Goal: Information Seeking & Learning: Learn about a topic

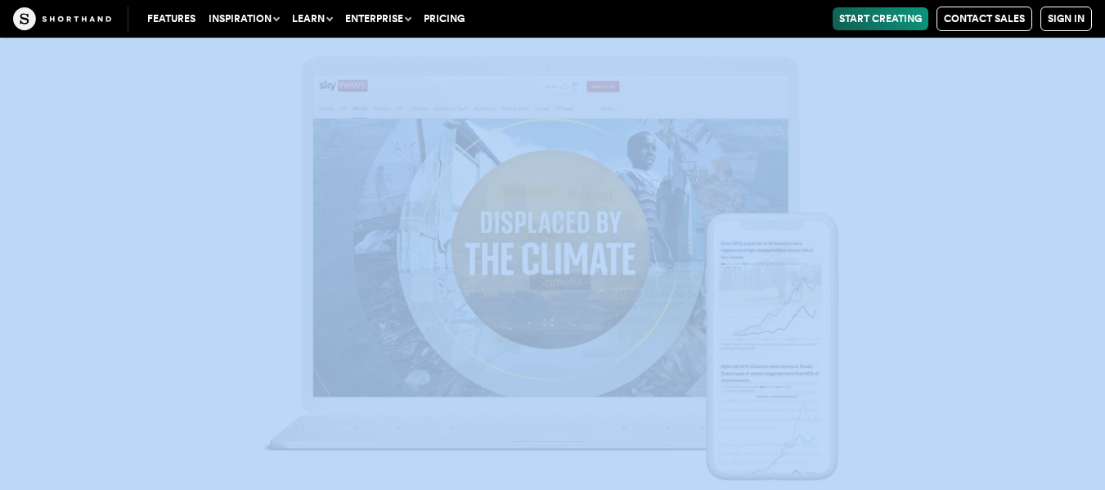
scroll to position [10199, 0]
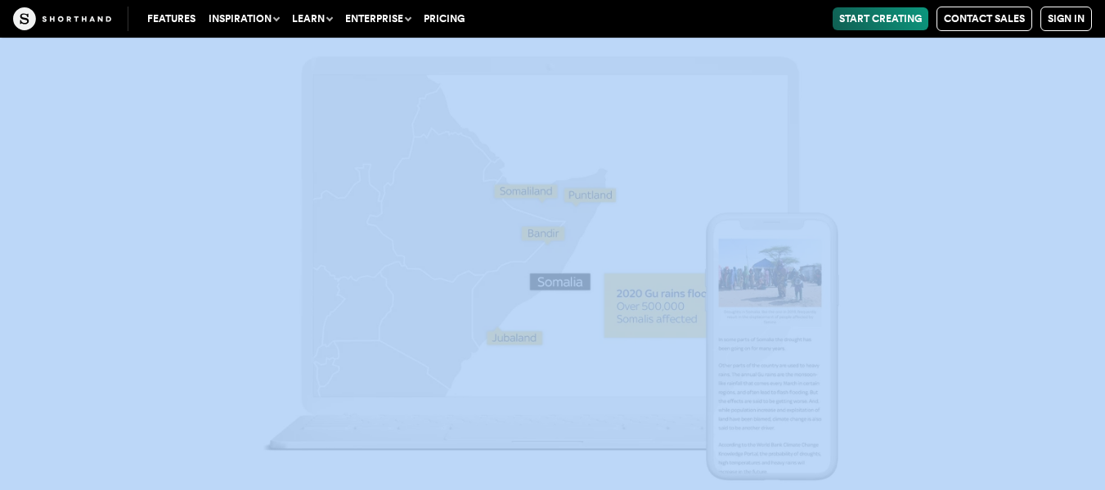
drag, startPoint x: 325, startPoint y: 81, endPoint x: 587, endPoint y: 140, distance: 268.2
click at [587, 140] on article "9 powerful stories about climate change" at bounding box center [552, 302] width 1105 height 20929
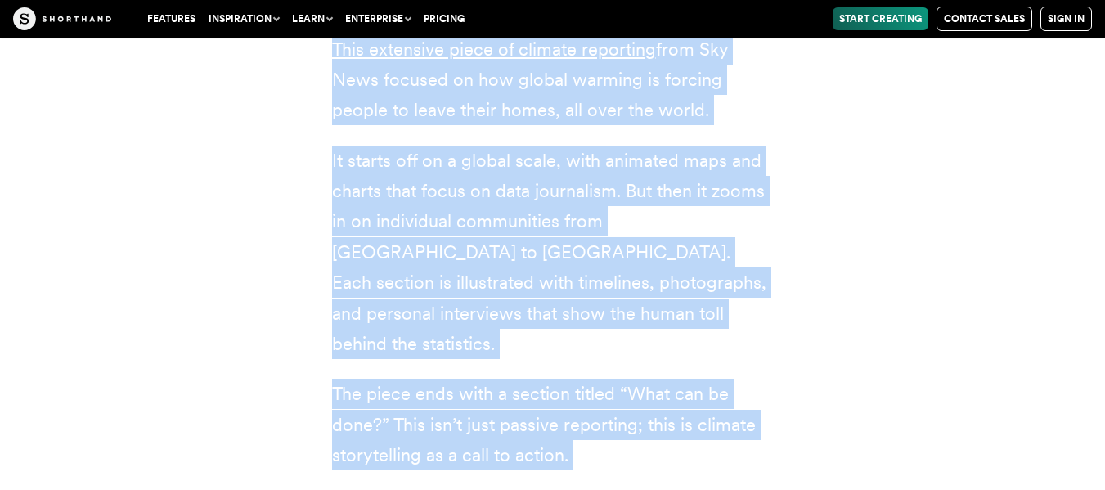
scroll to position [9251, 0]
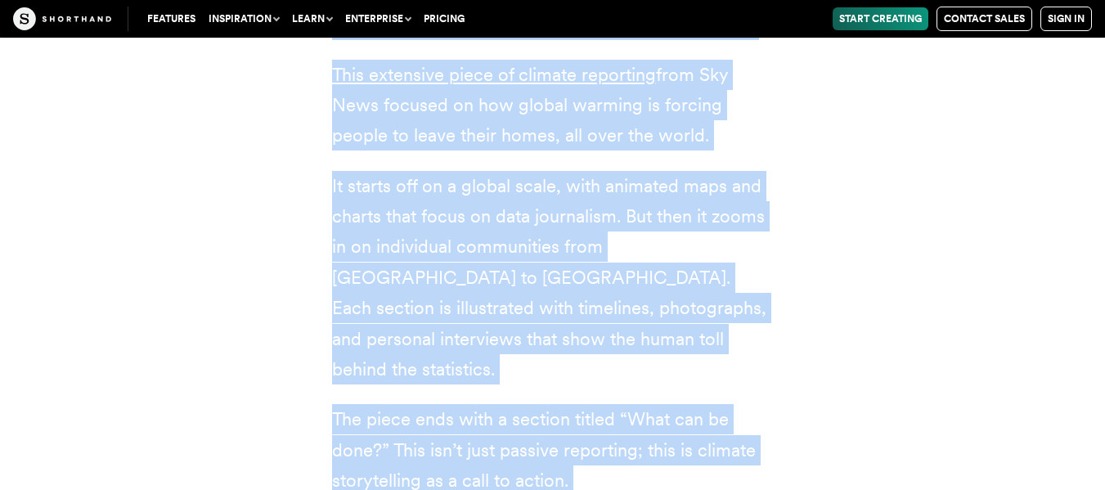
click at [665, 404] on p "The piece ends with a section titled “What can be done?” This isn’t just passiv…" at bounding box center [552, 450] width 441 height 92
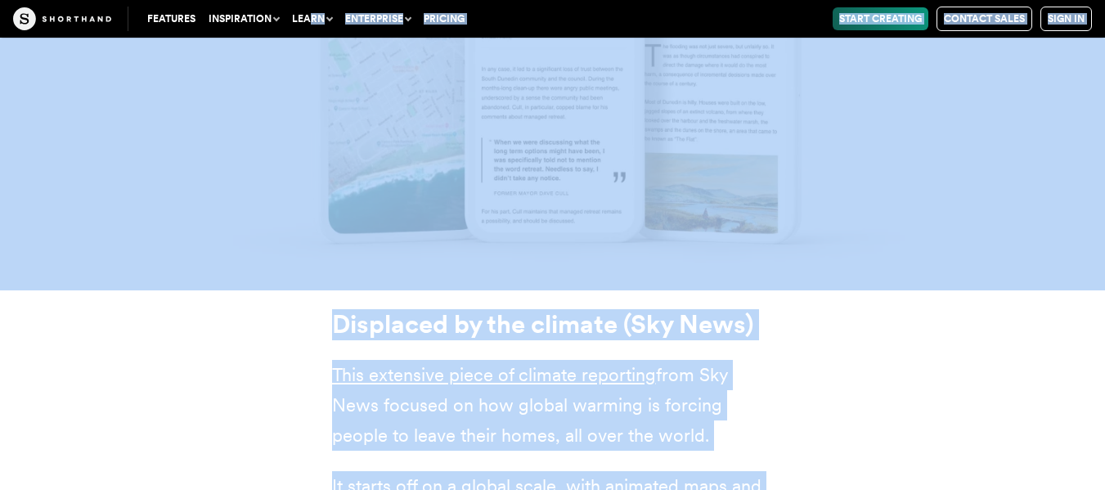
scroll to position [8950, 0]
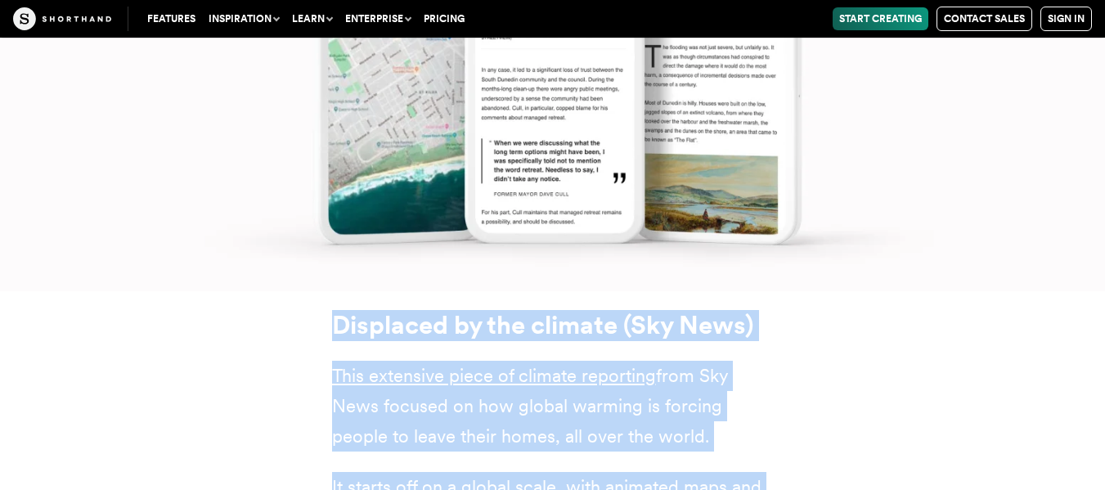
drag, startPoint x: 576, startPoint y: 379, endPoint x: 325, endPoint y: 212, distance: 301.4
copy div "Displaced by the climate (Sky News) This extensive piece of climate reporting f…"
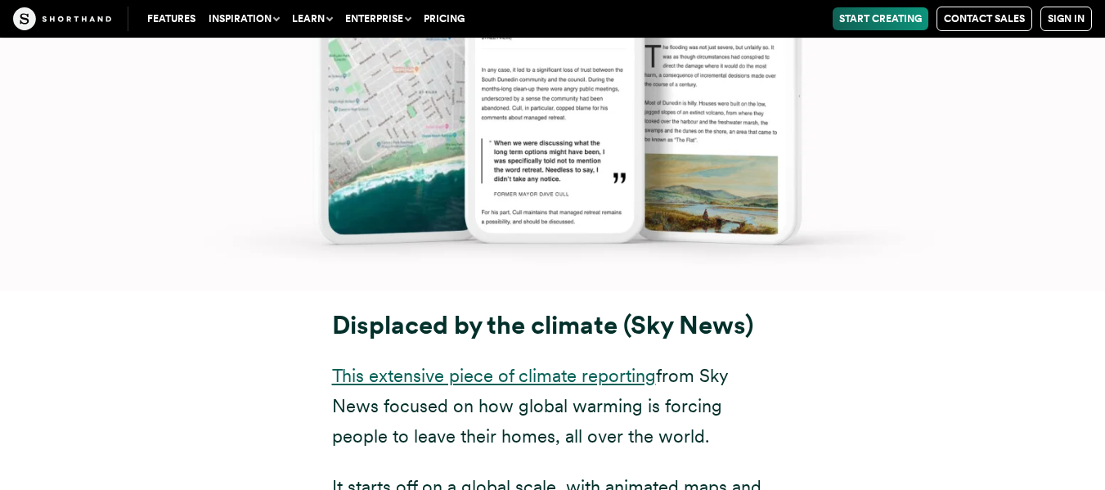
click at [529, 365] on link "This extensive piece of climate reporting" at bounding box center [494, 375] width 324 height 21
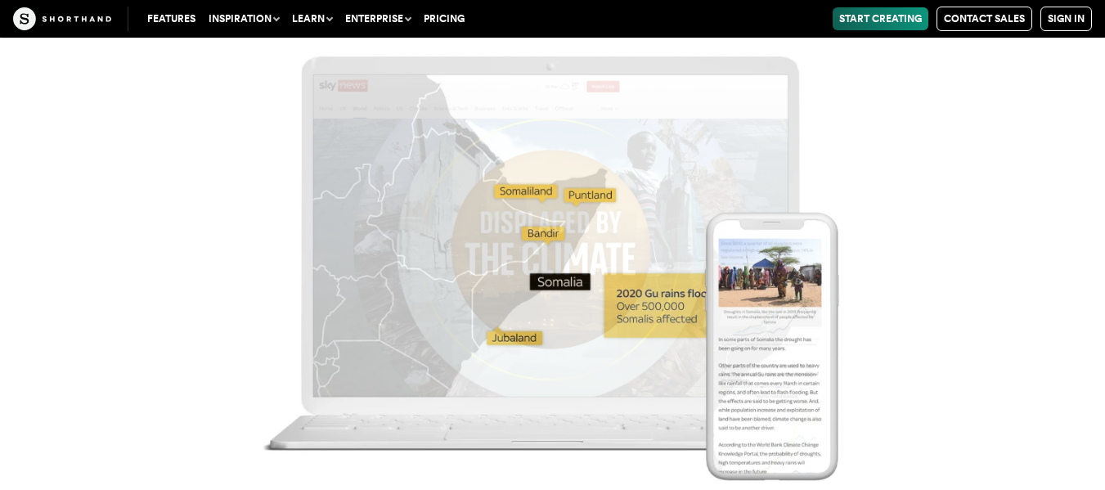
scroll to position [10128, 0]
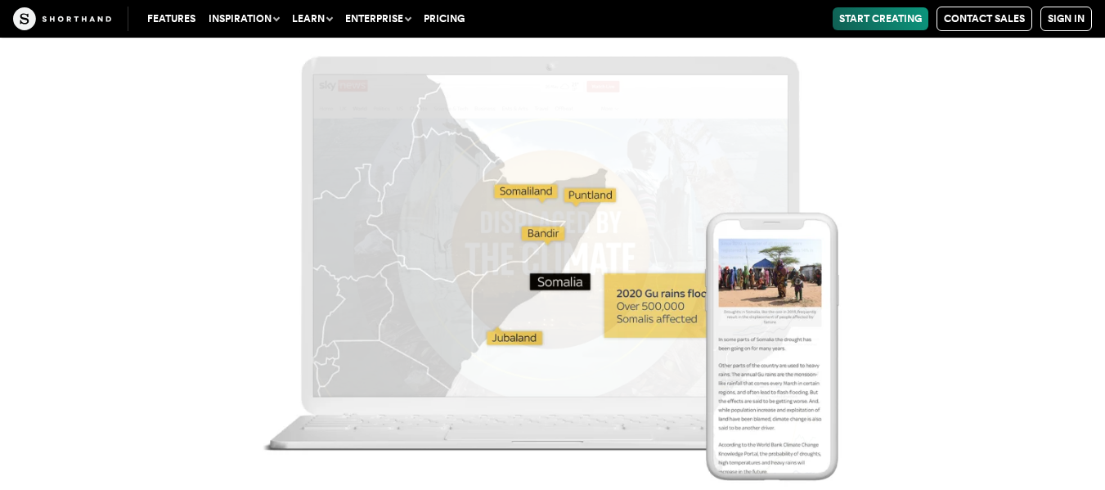
click at [925, 343] on img at bounding box center [552, 245] width 1105 height 490
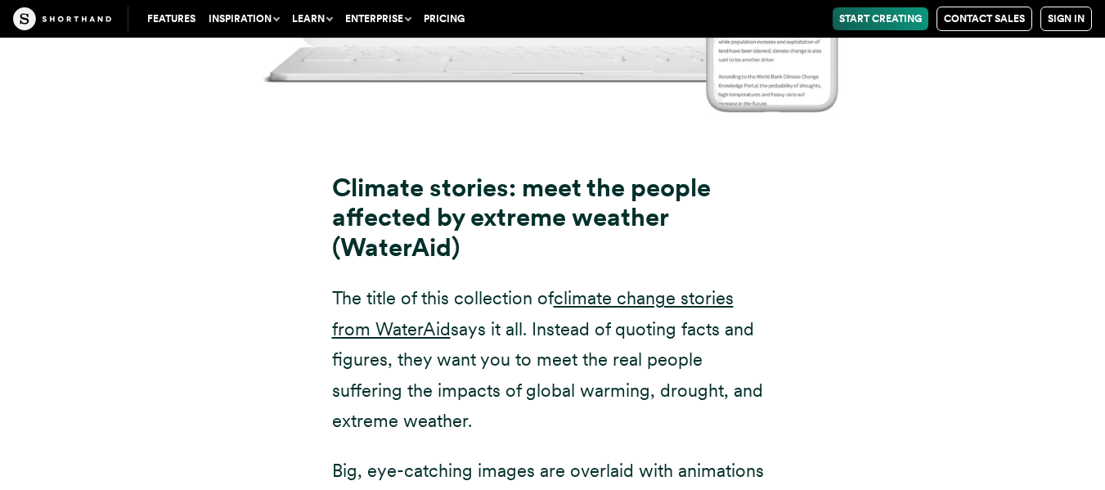
scroll to position [10651, 0]
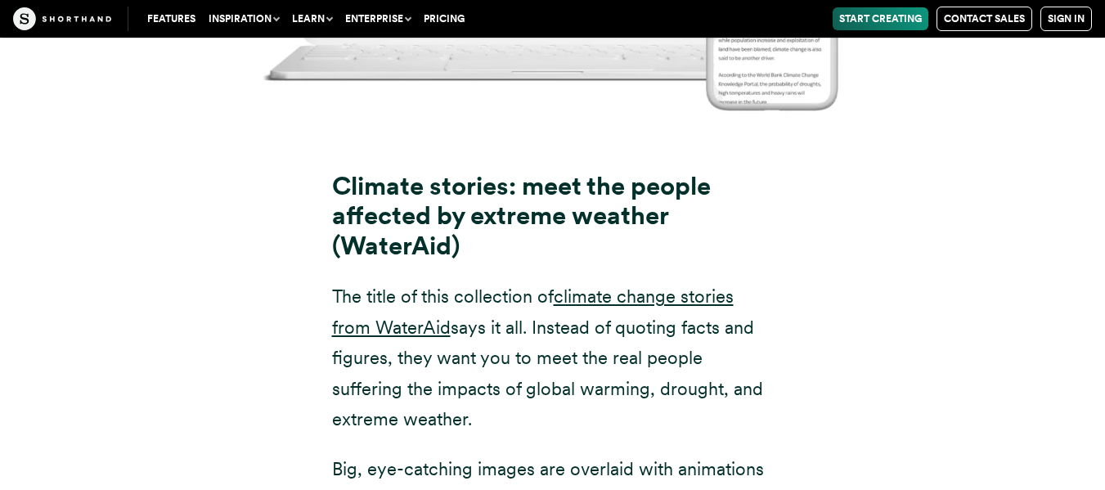
click at [521, 329] on div "Climate stories: meet the people affected by extreme weather (WaterAid) The tit…" at bounding box center [552, 424] width 441 height 610
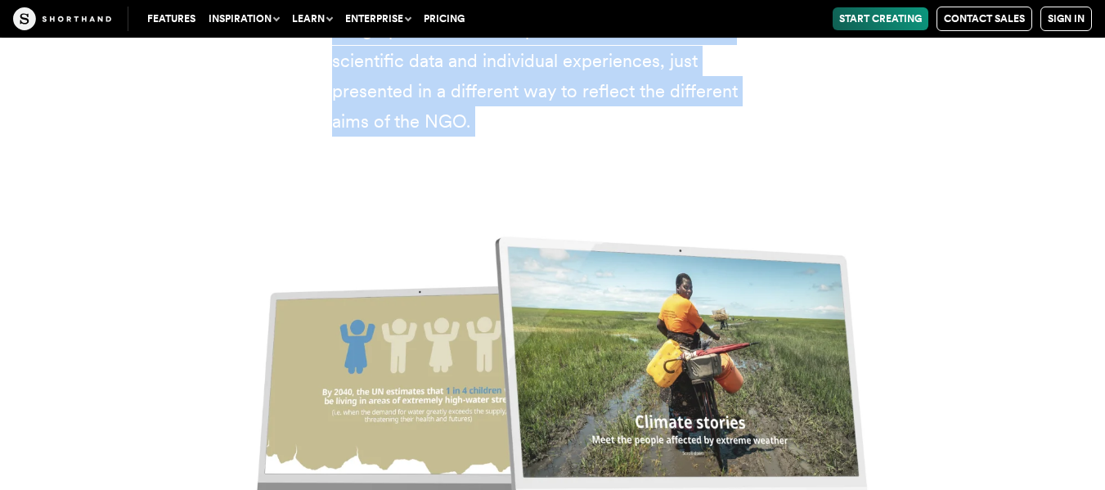
scroll to position [11474, 0]
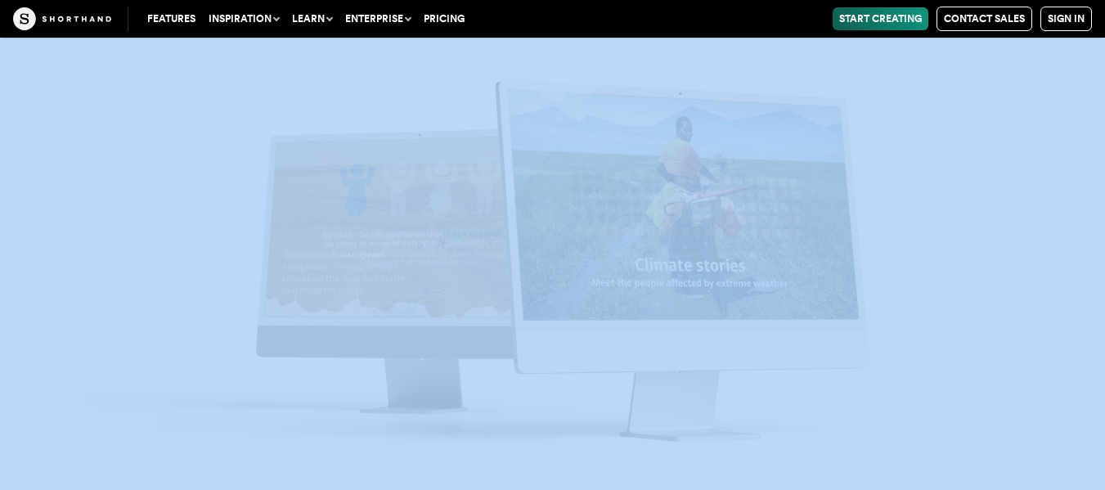
drag, startPoint x: 325, startPoint y: 61, endPoint x: 609, endPoint y: 267, distance: 351.3
click at [991, 188] on img at bounding box center [552, 245] width 1105 height 490
click at [948, 114] on img at bounding box center [552, 245] width 1105 height 490
click at [1104, 218] on img at bounding box center [552, 245] width 1105 height 490
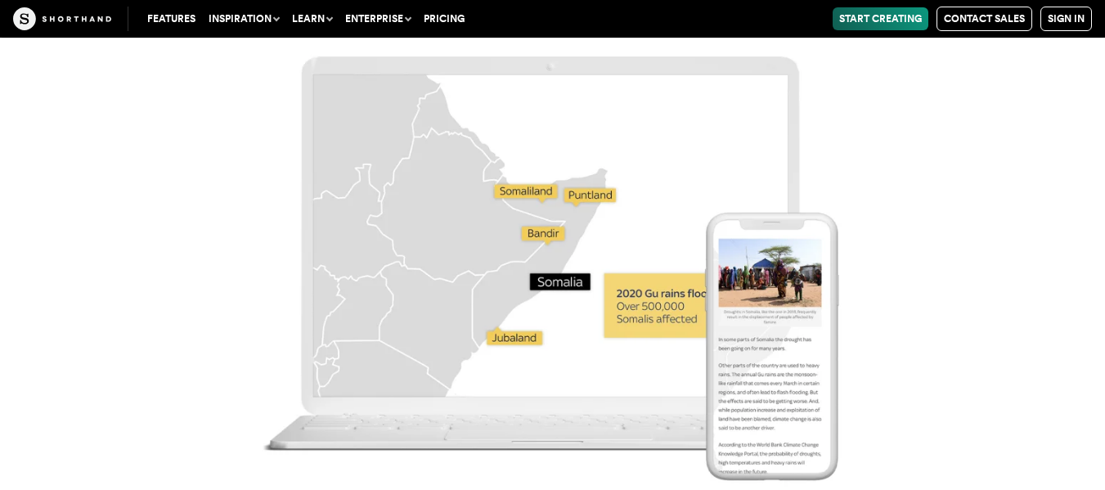
scroll to position [10617, 0]
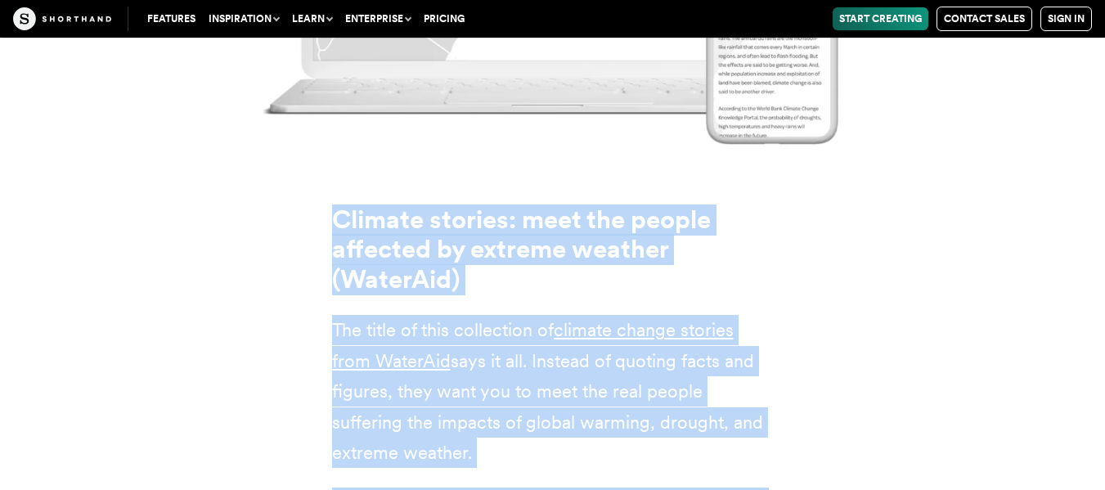
click at [715, 319] on link "climate change stories from WaterAid" at bounding box center [532, 345] width 401 height 52
click at [294, 153] on div "Climate stories: meet the people affected by extreme weather (WaterAid) The tit…" at bounding box center [553, 468] width 1014 height 630
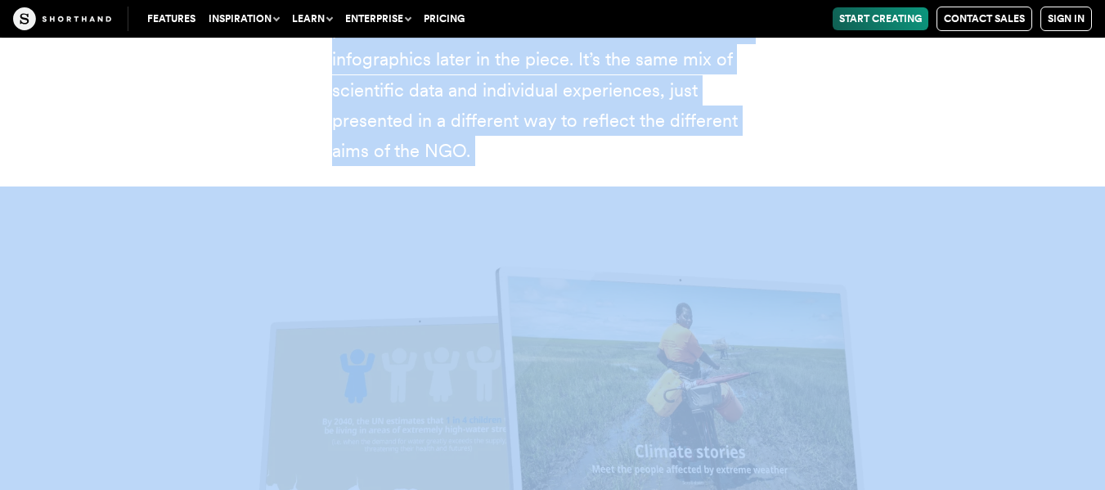
scroll to position [11216, 0]
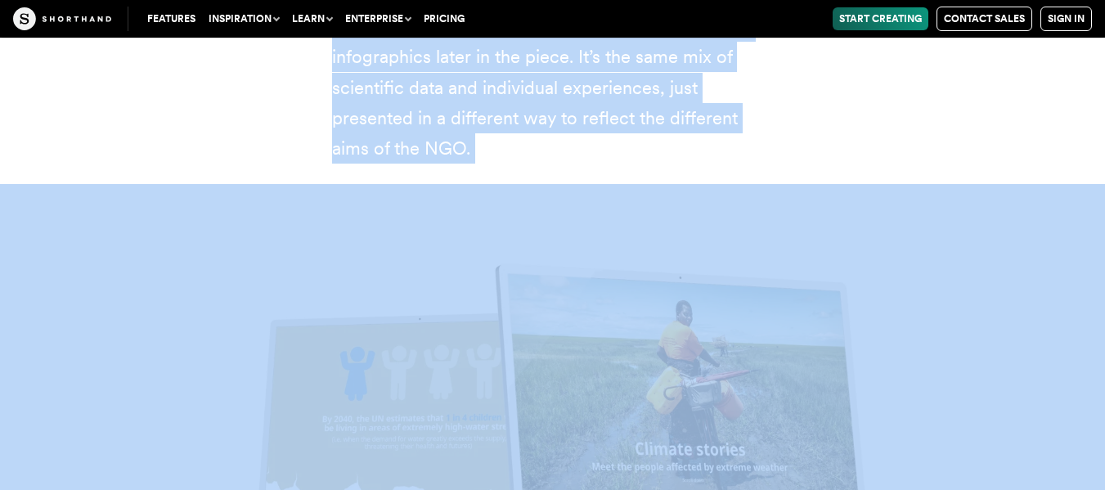
drag, startPoint x: 328, startPoint y: 92, endPoint x: 485, endPoint y: 52, distance: 162.0
copy div "Climate stories: meet the people affected by extreme weather (WaterAid) The tit…"
click at [617, 184] on img at bounding box center [552, 429] width 1105 height 490
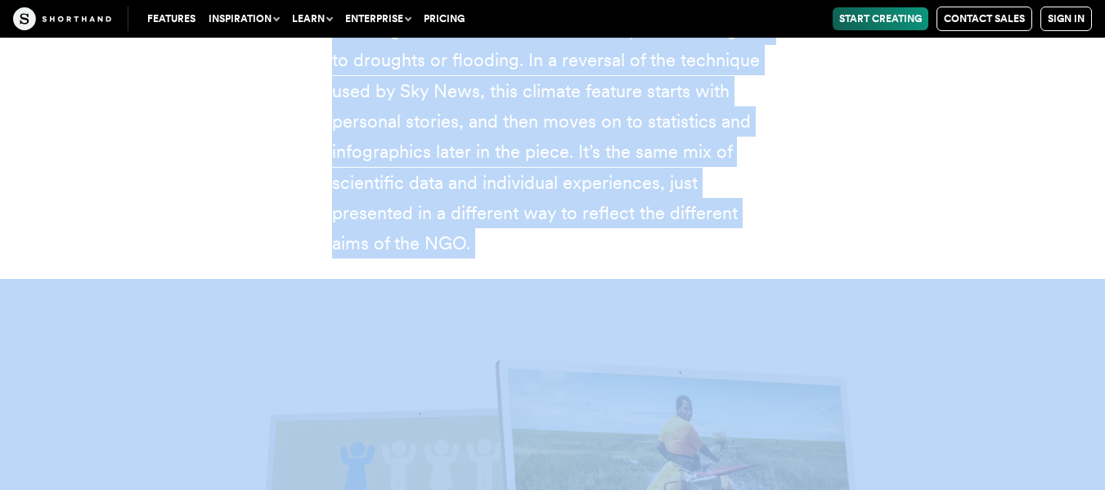
scroll to position [11118, 0]
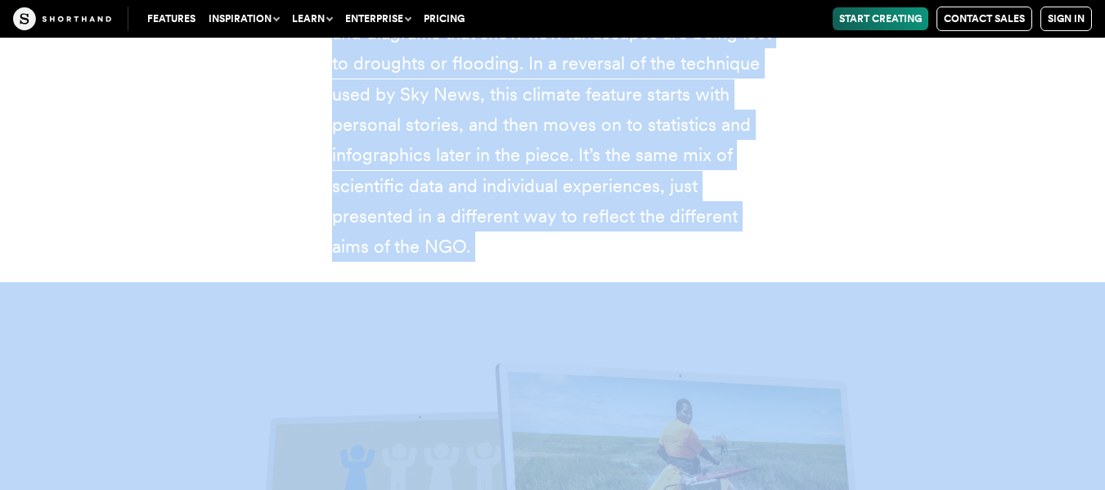
copy div "Climate stories: meet the people affected by extreme weather (WaterAid) The tit…"
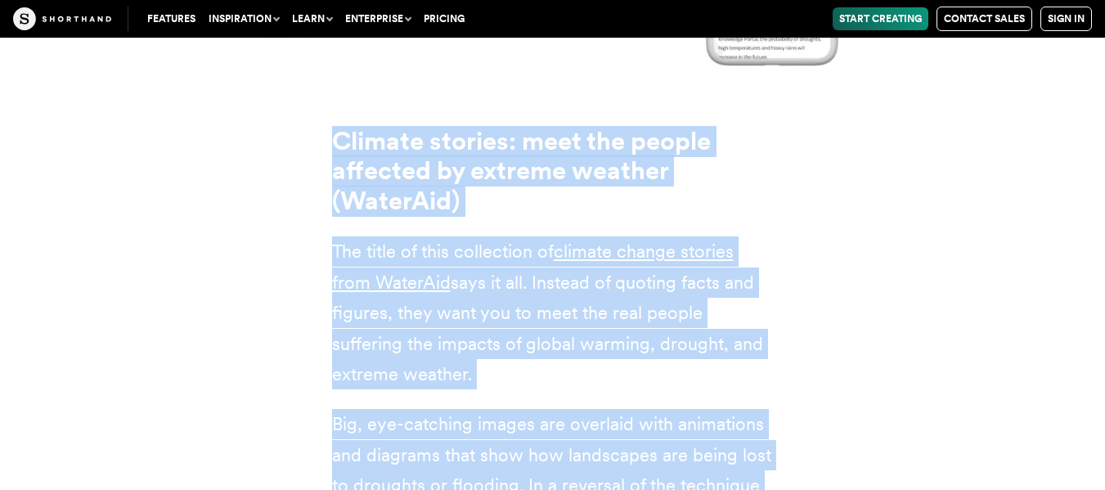
scroll to position [10692, 0]
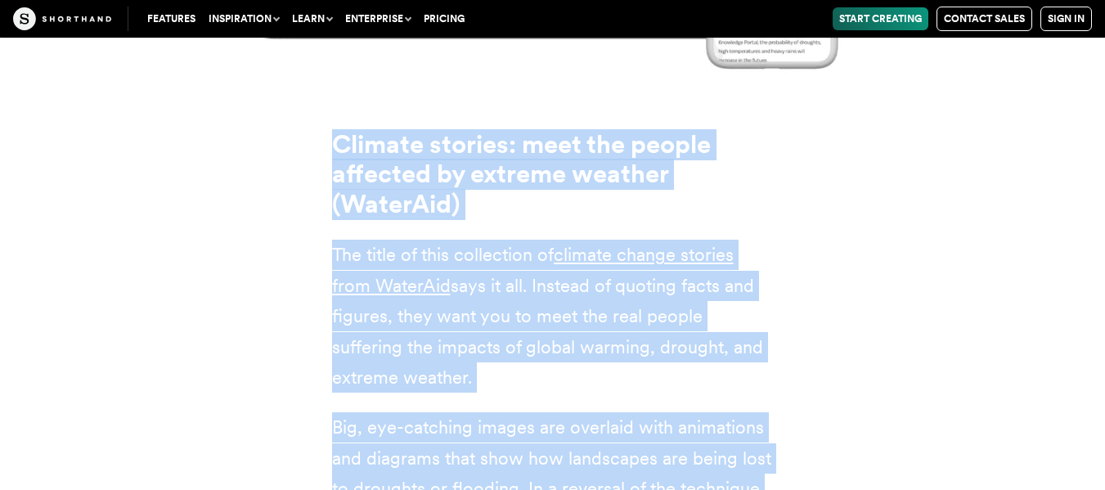
click at [683, 244] on link "climate change stories from WaterAid" at bounding box center [532, 270] width 401 height 52
click at [875, 372] on div "Climate stories: meet the people affected by extreme weather (WaterAid) The tit…" at bounding box center [553, 393] width 1014 height 630
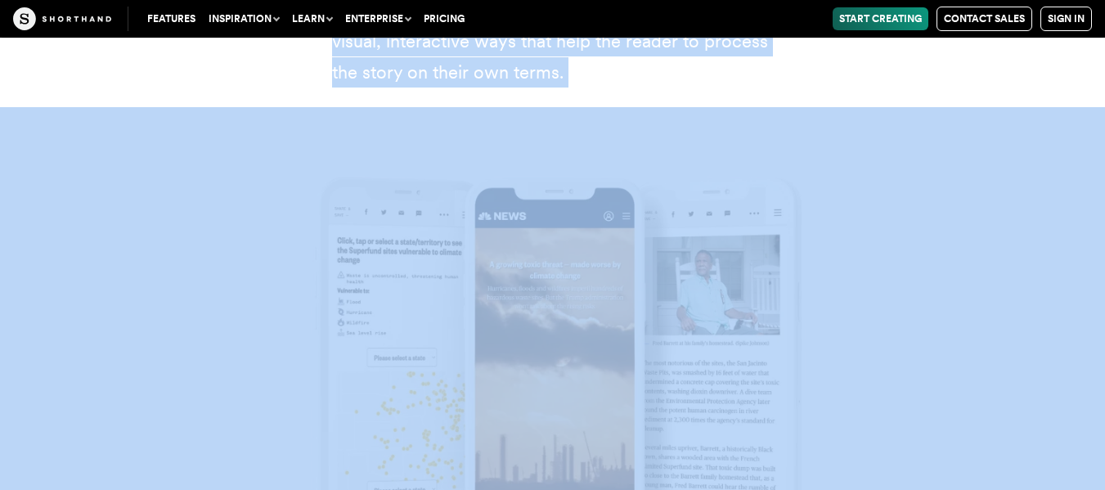
scroll to position [13462, 0]
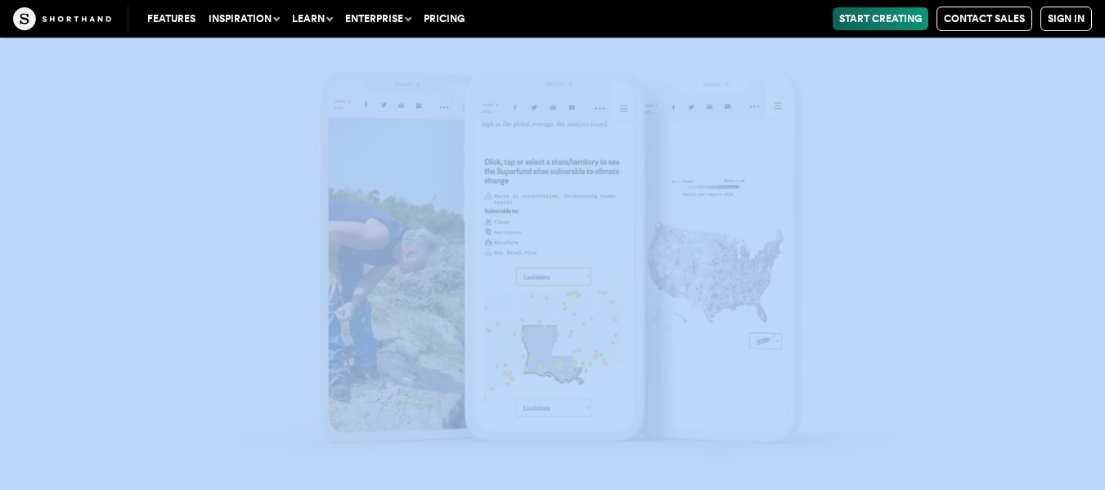
drag, startPoint x: 315, startPoint y: 88, endPoint x: 603, endPoint y: 57, distance: 289.5
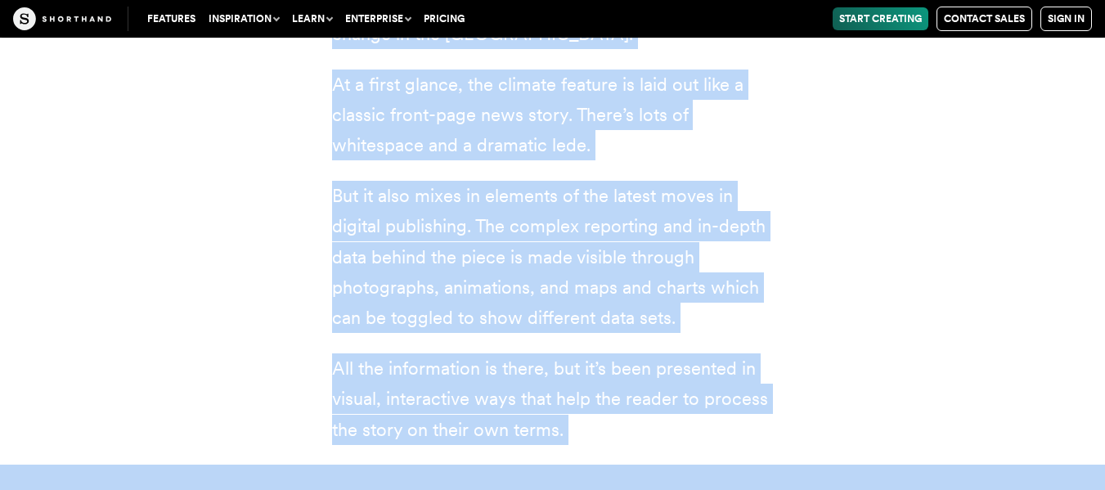
scroll to position [12177, 0]
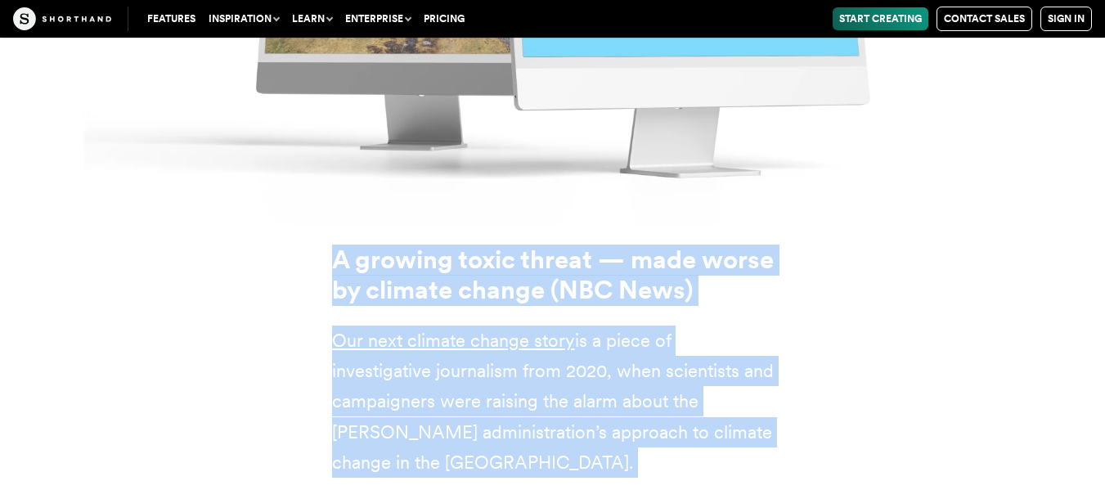
click at [684, 325] on p "Our next climate change story is a piece of investigative journalism from 2020,…" at bounding box center [552, 401] width 441 height 153
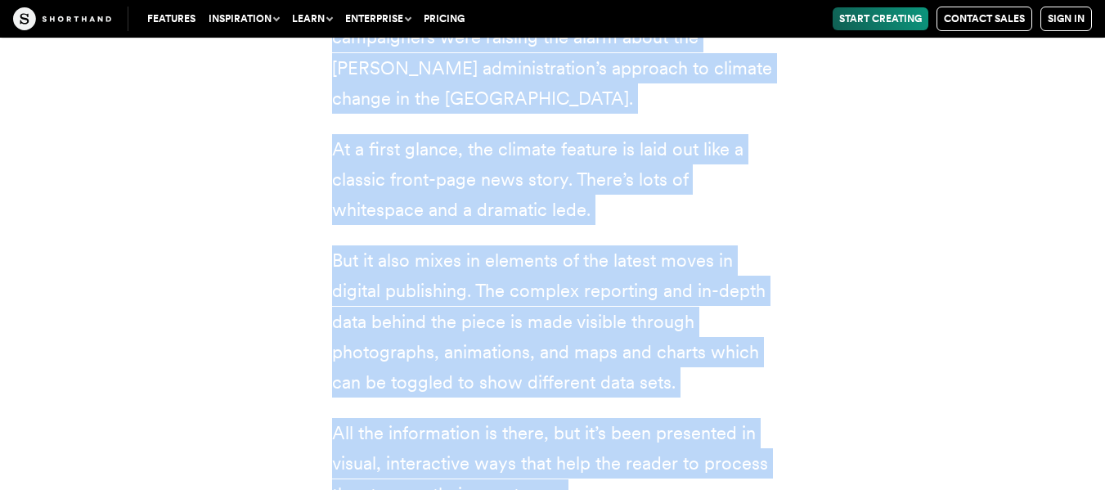
scroll to position [12618, 0]
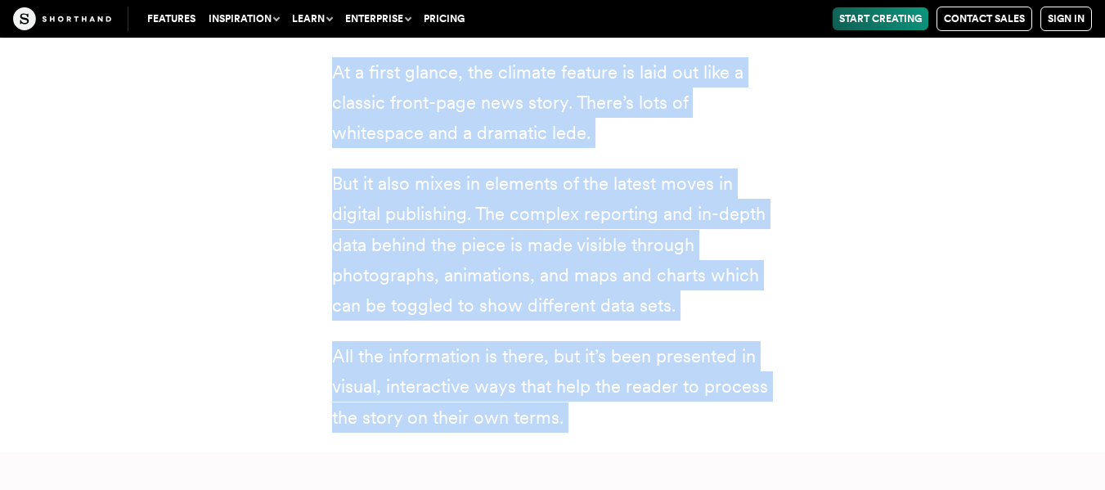
drag, startPoint x: 331, startPoint y: 141, endPoint x: 623, endPoint y: 283, distance: 324.3
click at [623, 283] on div "A growing toxic threat — made worse by climate change (NBC News) Our next clima…" at bounding box center [552, 118] width 507 height 667
copy div "A growing toxic threat — made worse by climate change (NBC News) Our next clima…"
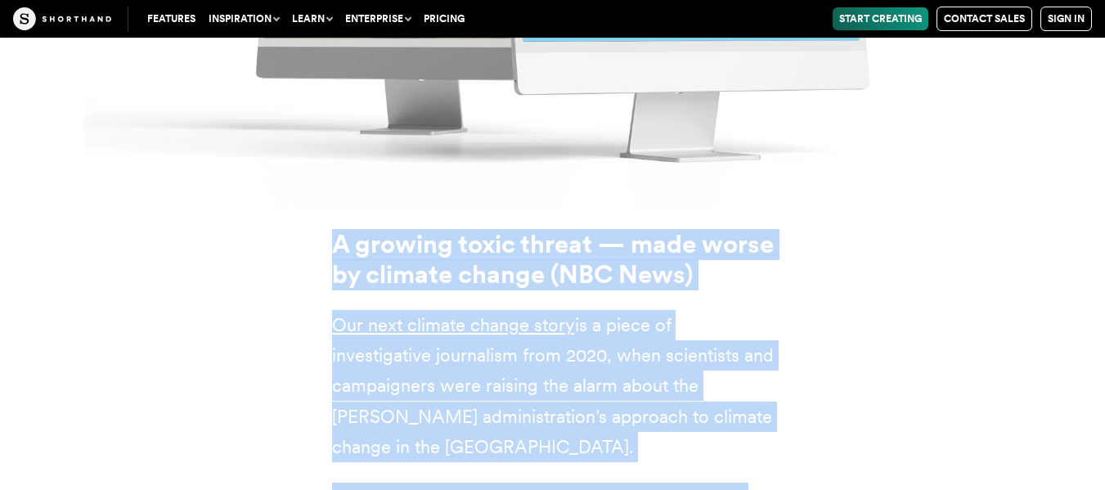
scroll to position [12160, 0]
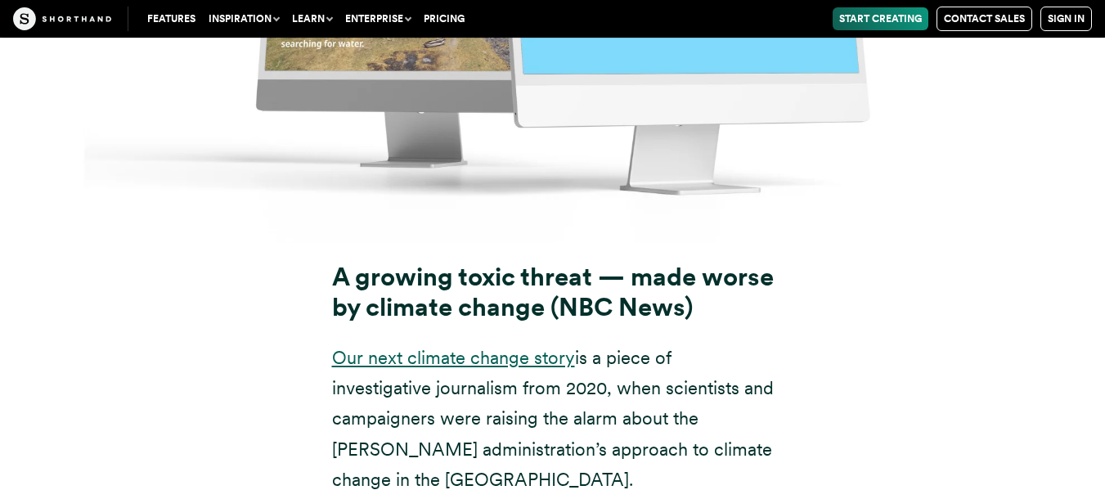
click at [441, 347] on link "Our next climate change story" at bounding box center [453, 357] width 243 height 21
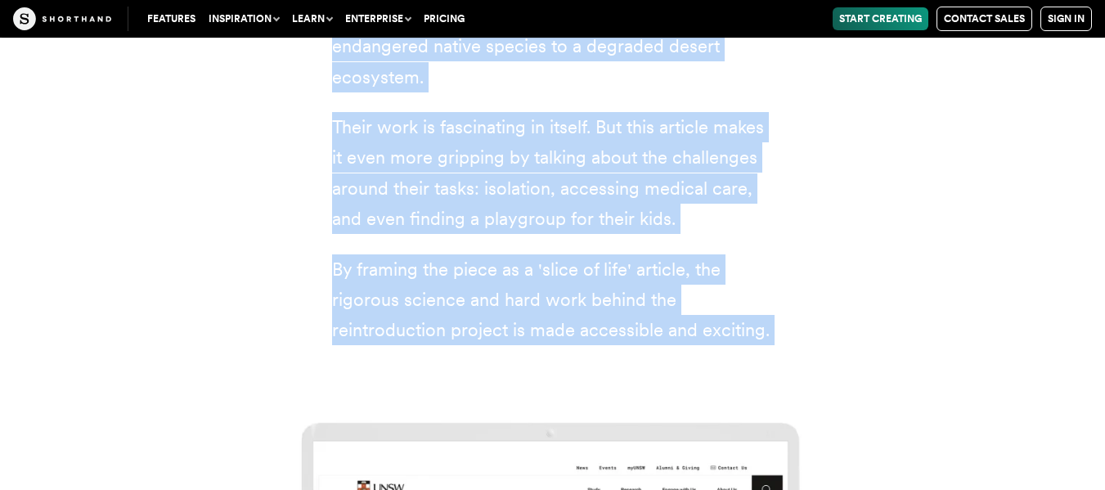
scroll to position [14348, 0]
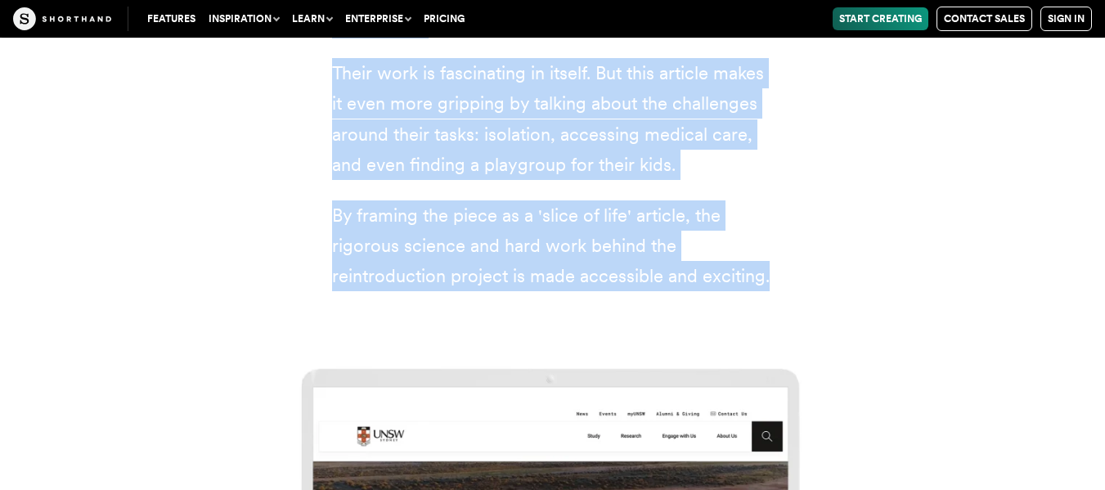
drag, startPoint x: 336, startPoint y: 136, endPoint x: 796, endPoint y: 125, distance: 460.4
click at [796, 125] on div "Meet the family on a mission to restore the desert eco-system (UNSW [GEOGRAPHIC…" at bounding box center [552, 18] width 507 height 586
copy div "Meet the family on a mission to restore the desert eco-system (UNSW [GEOGRAPHIC…"
click at [669, 152] on div "Meet the family on a mission to restore the desert eco-system (UNSW [GEOGRAPHIC…" at bounding box center [552, 18] width 507 height 586
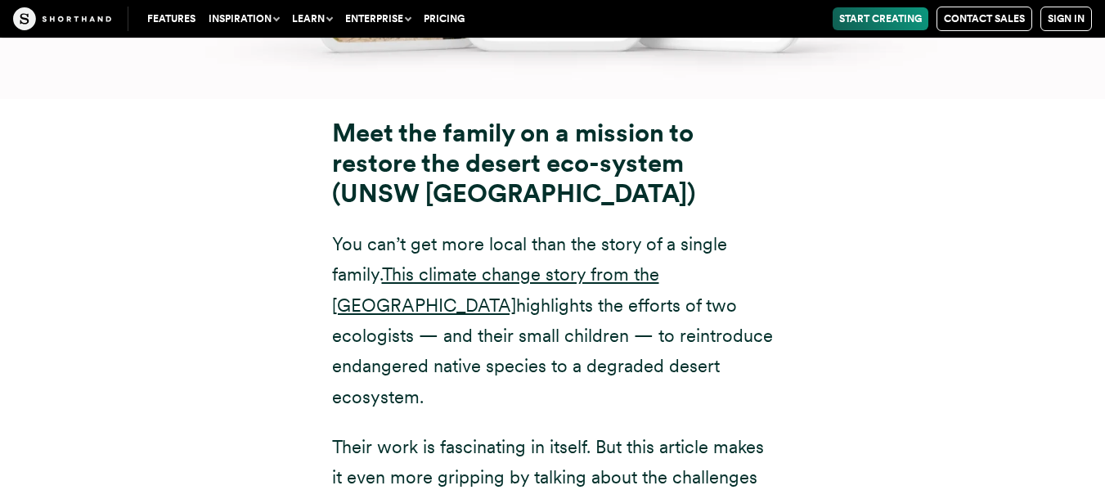
scroll to position [13955, 0]
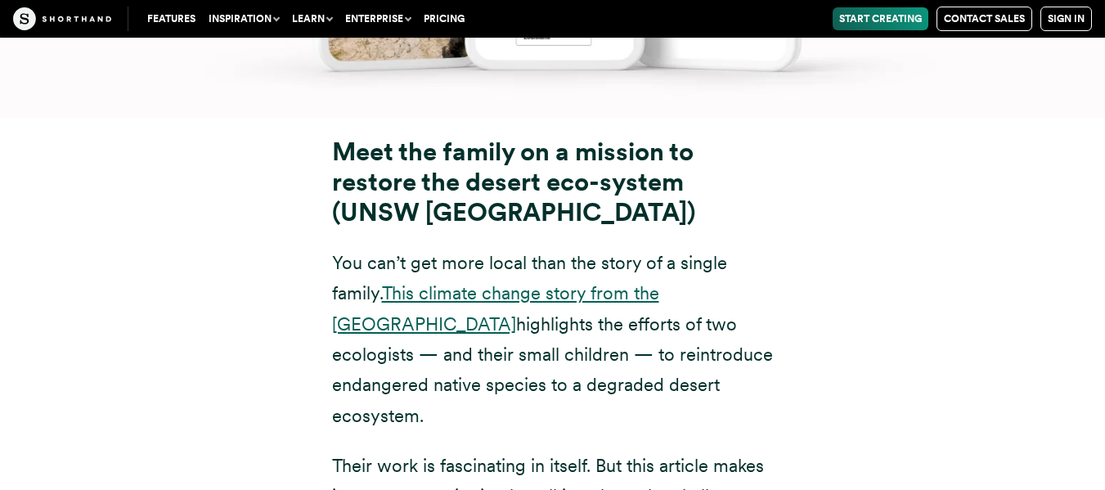
click at [626, 282] on link "This climate change story from the [GEOGRAPHIC_DATA]" at bounding box center [495, 308] width 327 height 52
click at [199, 173] on div "Meet the family on a mission to restore the desert eco-system (UNSW [GEOGRAPHIC…" at bounding box center [553, 411] width 1014 height 586
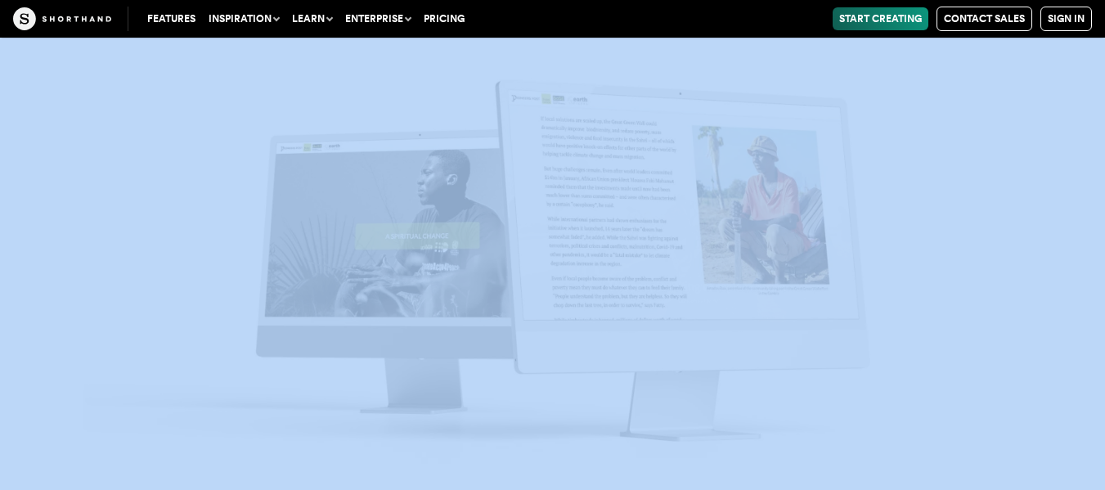
scroll to position [16571, 0]
drag, startPoint x: 322, startPoint y: 47, endPoint x: 654, endPoint y: 276, distance: 403.2
click at [419, 242] on img at bounding box center [552, 245] width 1105 height 490
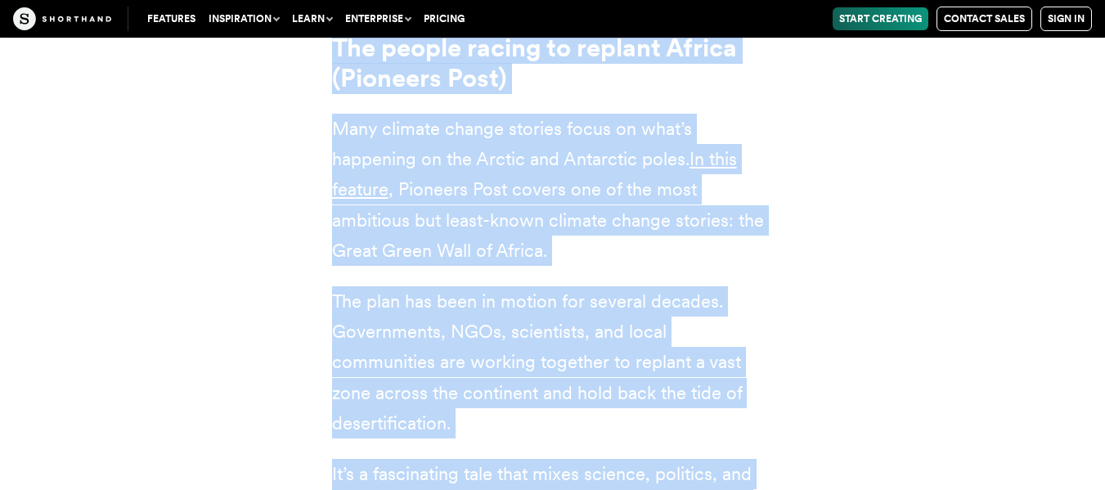
scroll to position [15220, 0]
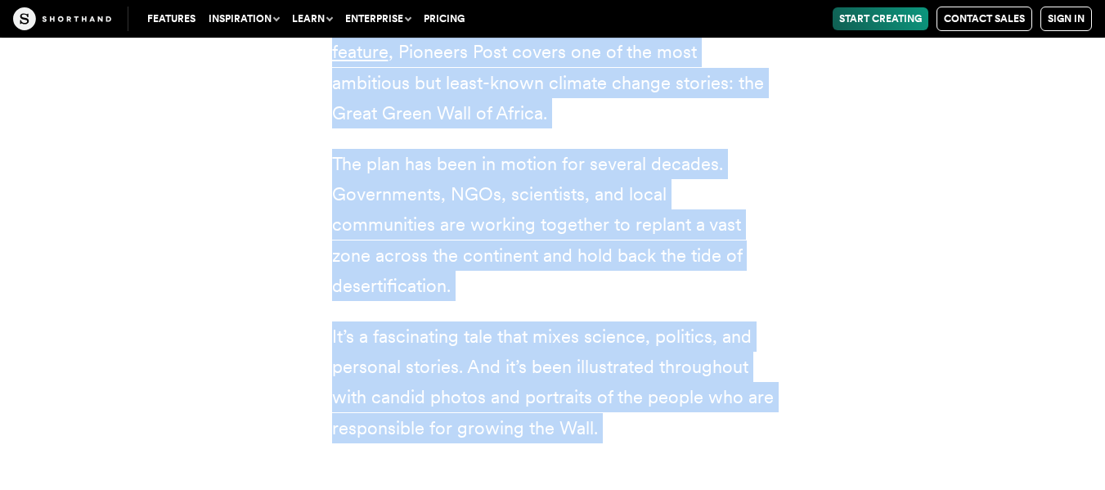
scroll to position [15842, 0]
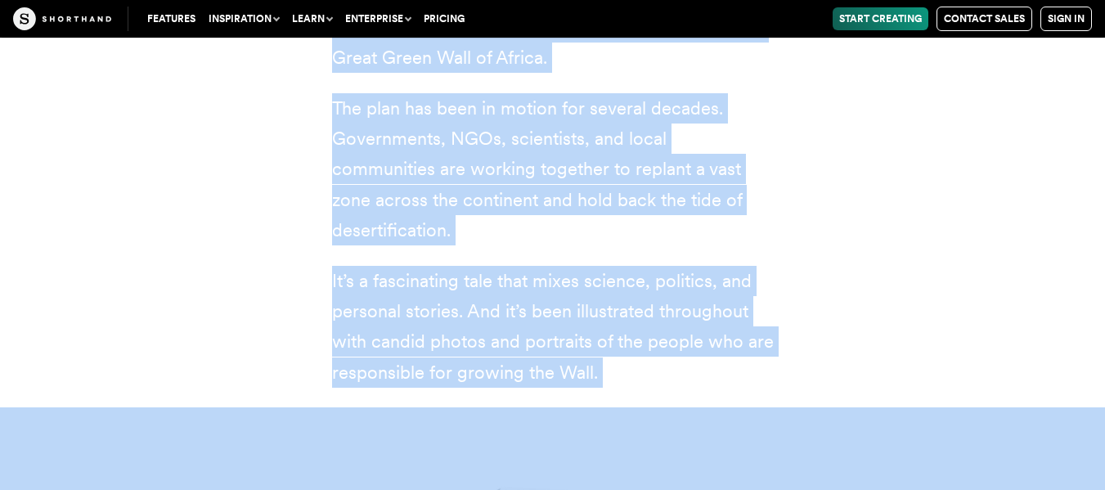
drag, startPoint x: 319, startPoint y: 318, endPoint x: 629, endPoint y: 235, distance: 320.9
copy article "The people racing to replant Africa (Pioneers Post) Many climate change stories…"
click at [657, 266] on p "It’s a fascinating tale that mixes science, politics, and personal stories. And…" at bounding box center [552, 327] width 441 height 123
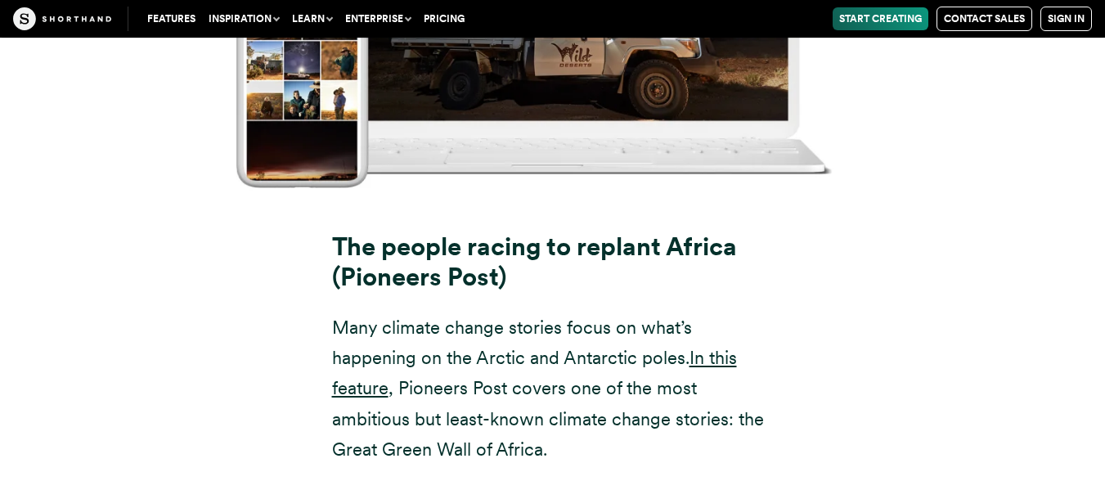
scroll to position [15449, 0]
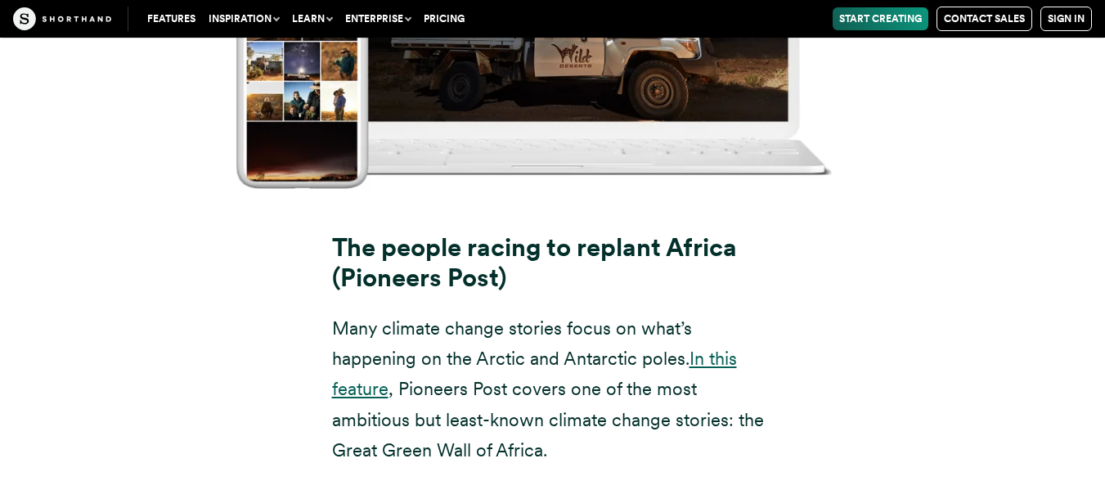
click at [720, 347] on link "In this feature" at bounding box center [534, 373] width 405 height 52
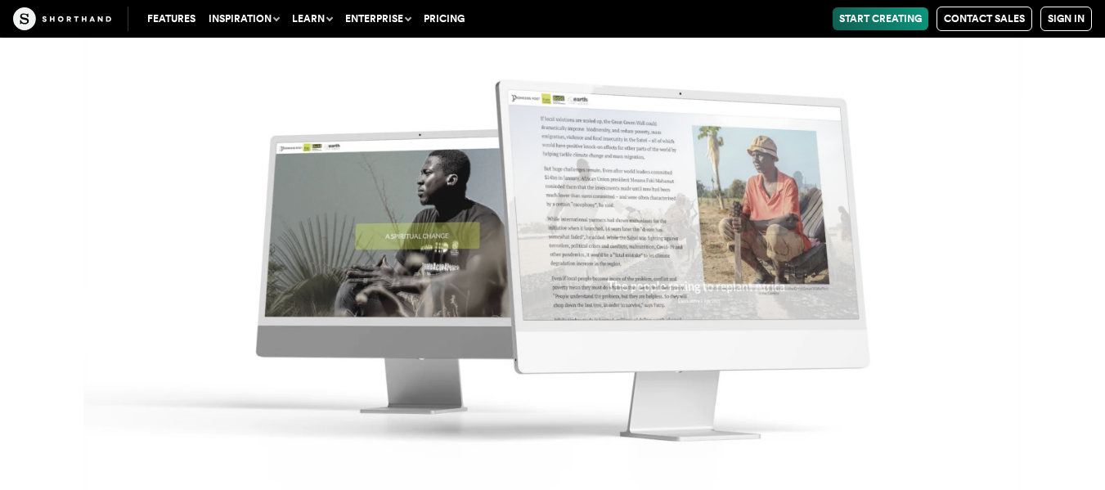
scroll to position [16463, 0]
click at [122, 482] on img at bounding box center [552, 245] width 1105 height 490
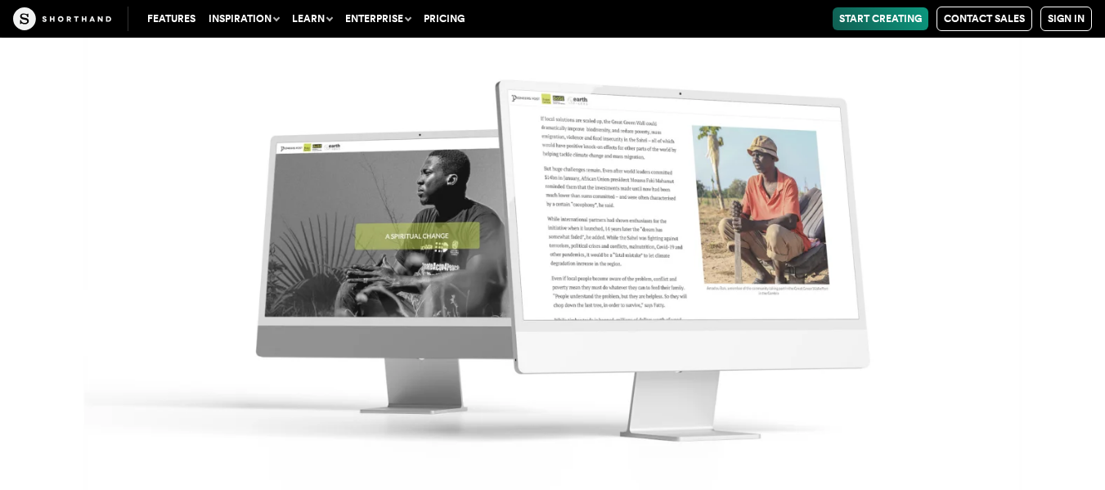
scroll to position [16659, 0]
click at [590, 384] on img at bounding box center [552, 245] width 1105 height 490
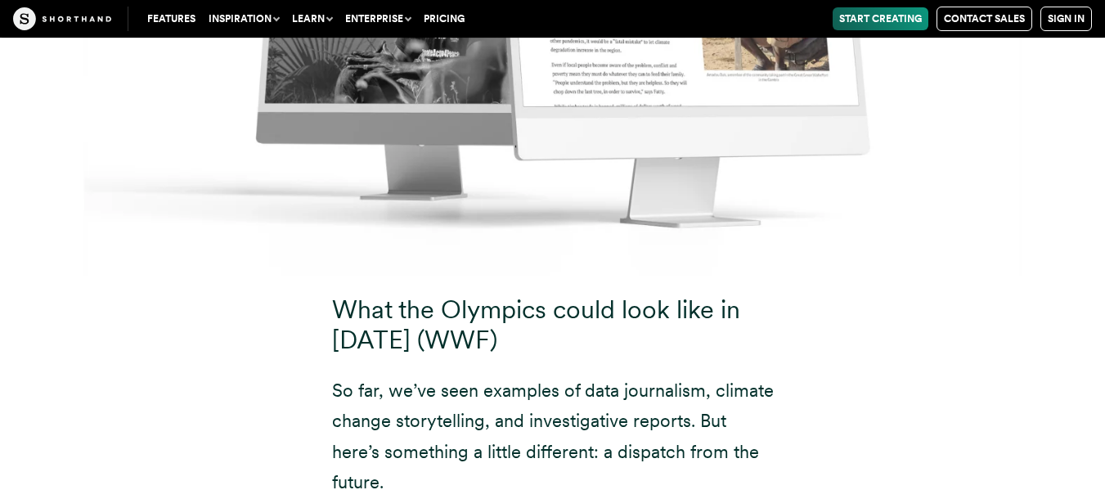
scroll to position [16954, 0]
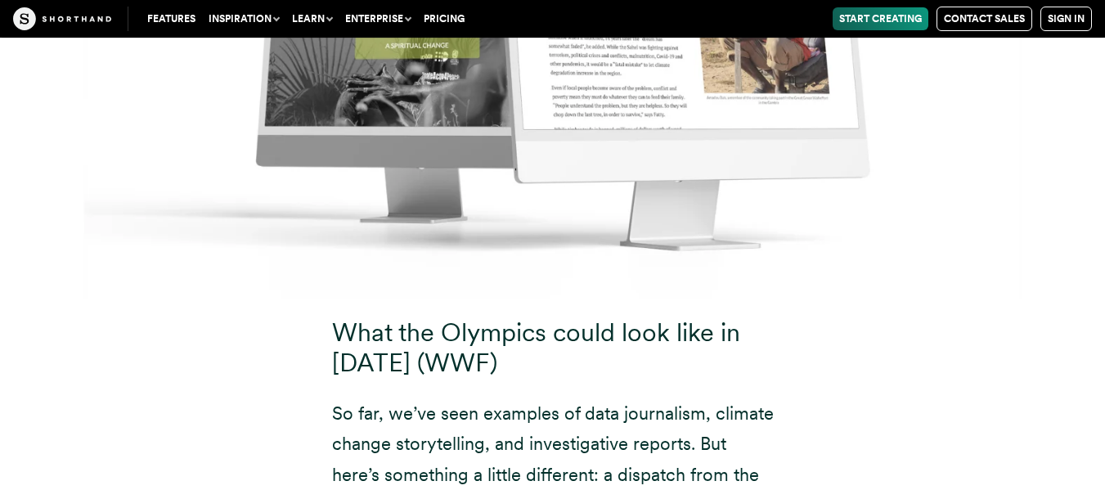
click at [344, 318] on h3 "What the Olympics could look like in [DATE] (WWF)" at bounding box center [552, 348] width 441 height 61
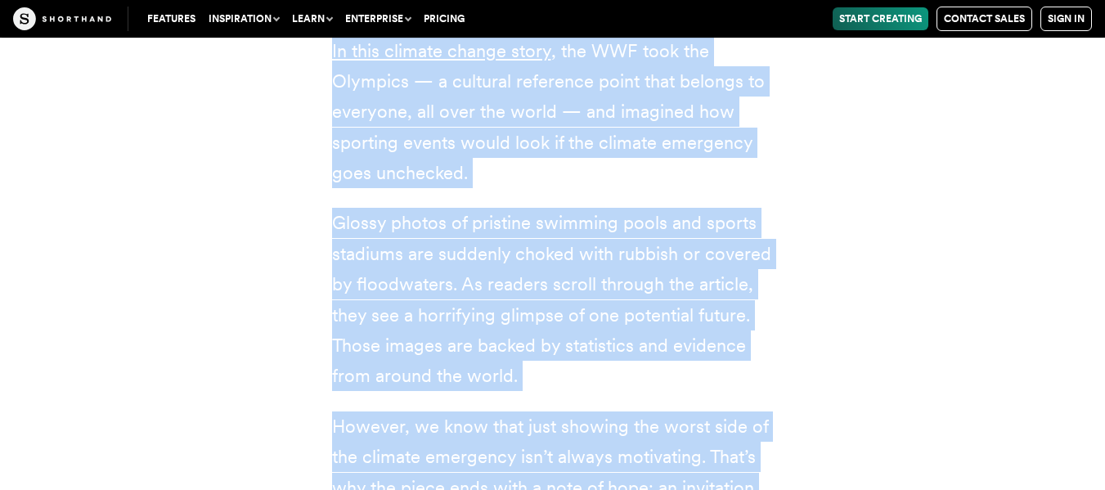
scroll to position [17534, 0]
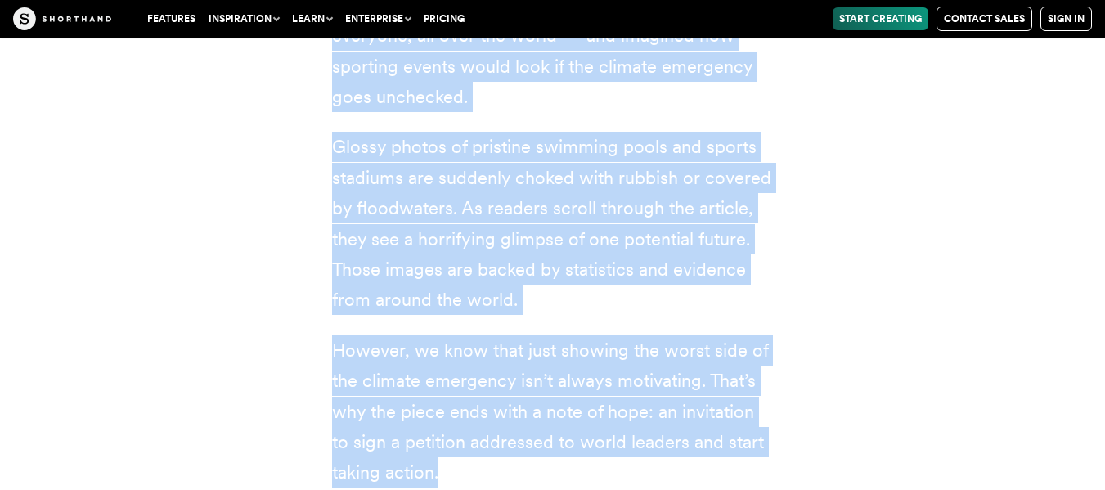
drag, startPoint x: 338, startPoint y: 147, endPoint x: 584, endPoint y: 323, distance: 301.8
click at [584, 323] on div "What the Olympics could look like in [DATE] (WWF) So far, we’ve seen examples o…" at bounding box center [552, 113] width 507 height 790
copy div "Lore ips Dolorsit ametc adip elit se 0624 (DOE) Te inc, ut’la etdo magnaali en …"
click at [498, 324] on div "What the Olympics could look like in [DATE] (WWF) So far, we’ve seen examples o…" at bounding box center [552, 113] width 507 height 790
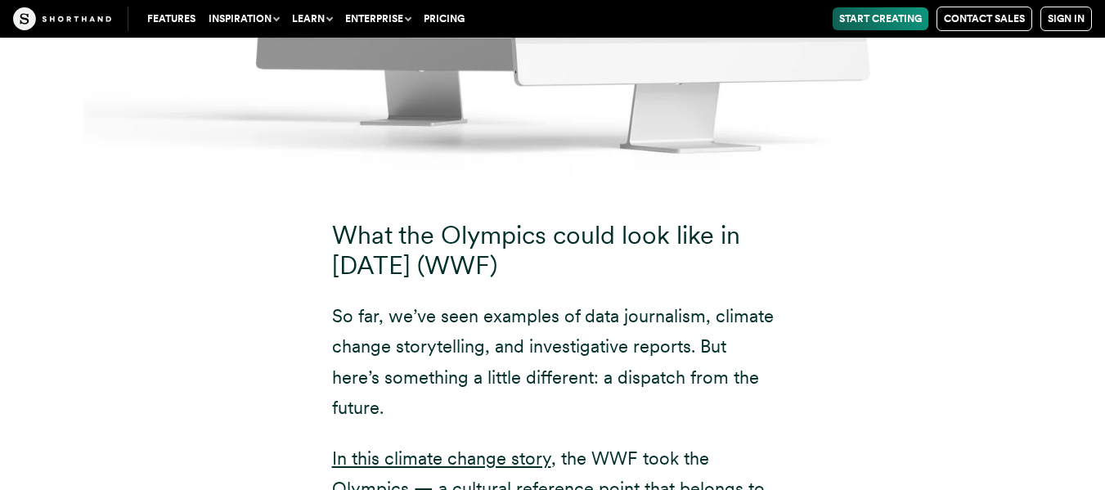
scroll to position [17044, 0]
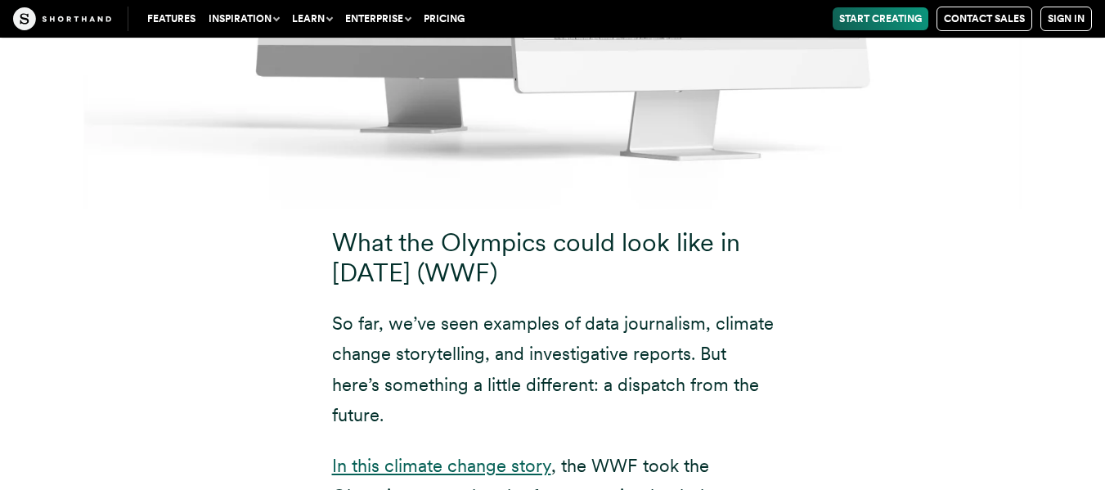
click at [476, 455] on link "In this climate change story" at bounding box center [441, 465] width 219 height 21
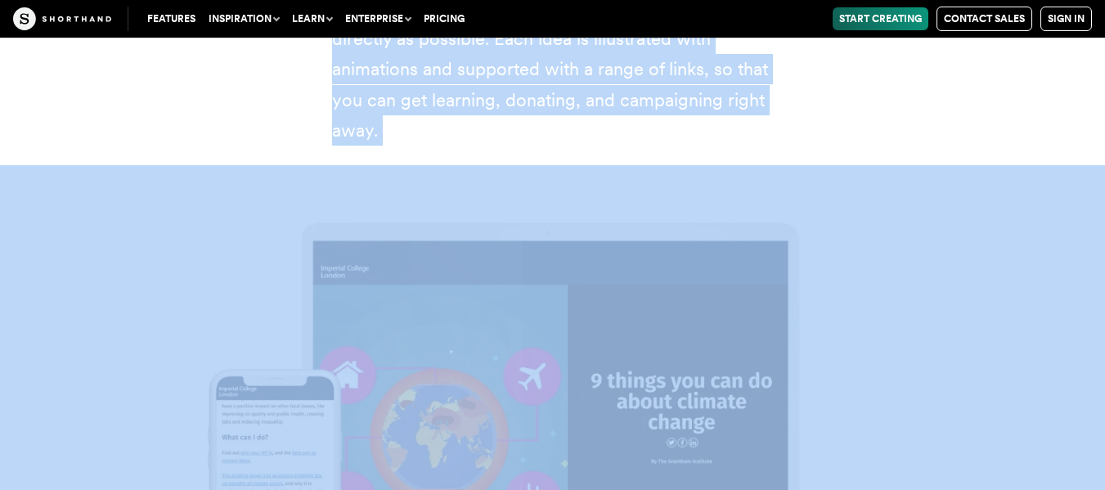
scroll to position [19518, 0]
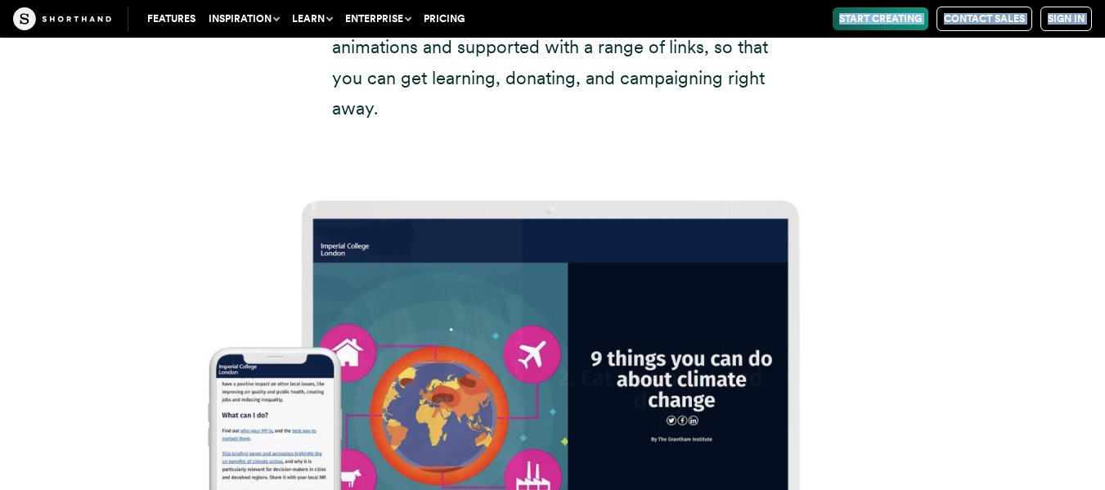
drag, startPoint x: 324, startPoint y: 146, endPoint x: 477, endPoint y: 35, distance: 189.7
click at [880, 228] on img at bounding box center [552, 388] width 1105 height 490
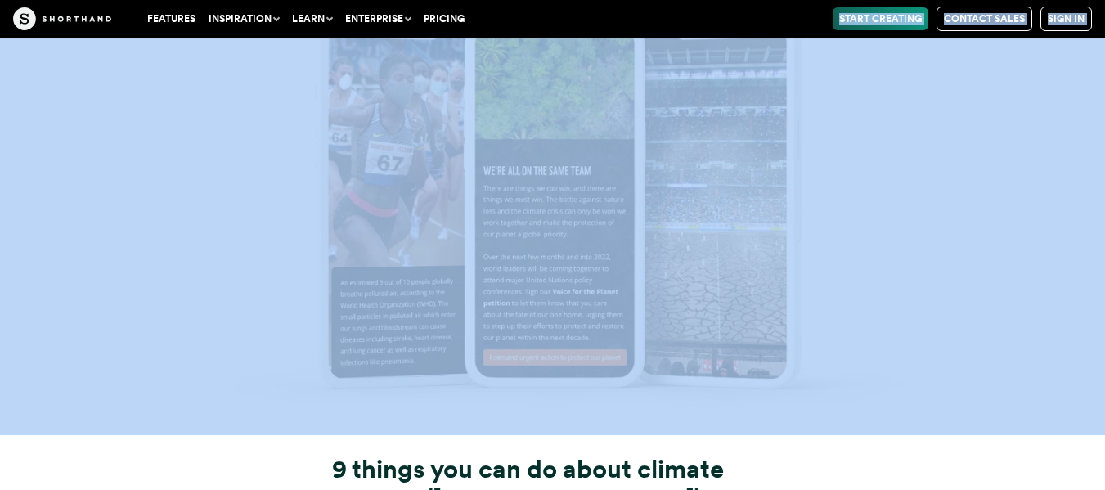
scroll to position [18647, 0]
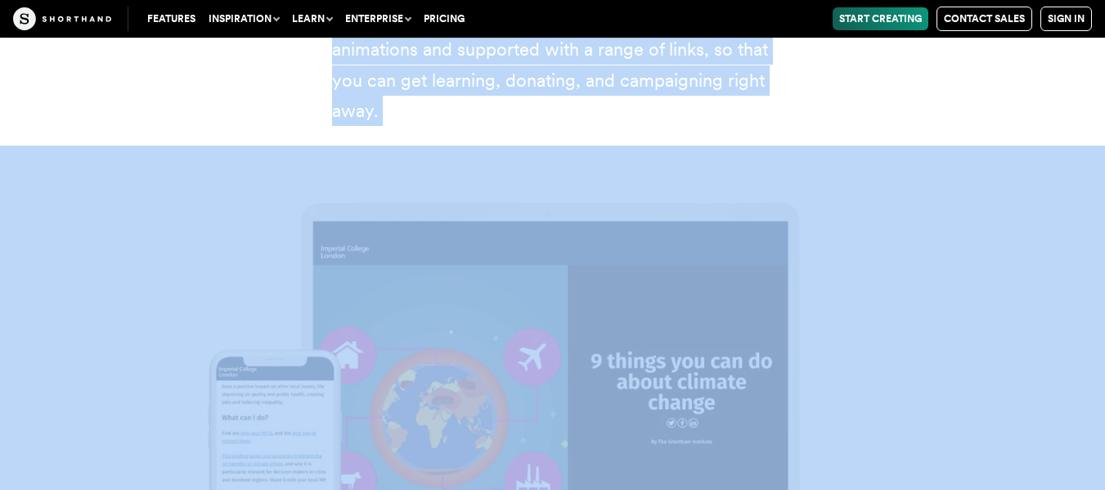
scroll to position [19522, 0]
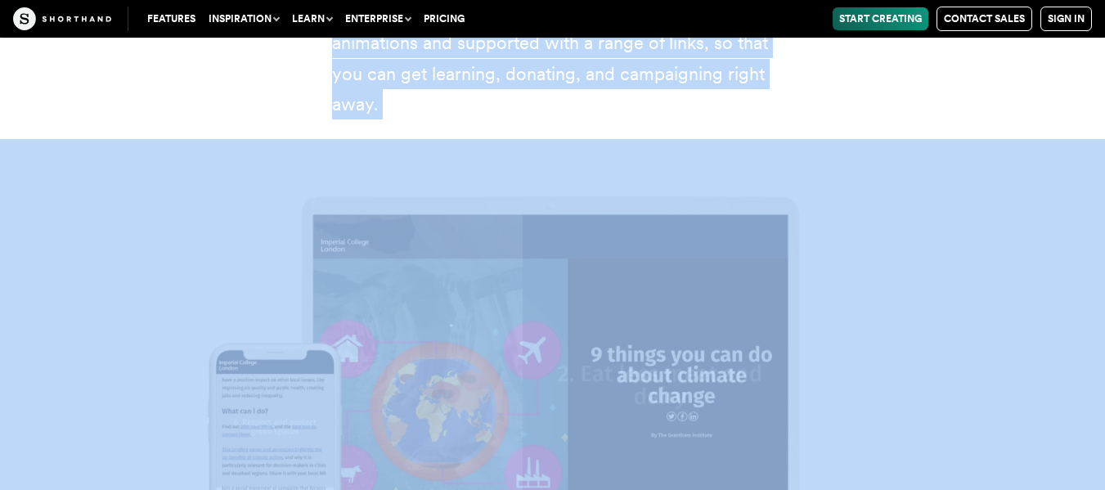
drag, startPoint x: 334, startPoint y: 248, endPoint x: 468, endPoint y: 56, distance: 233.6
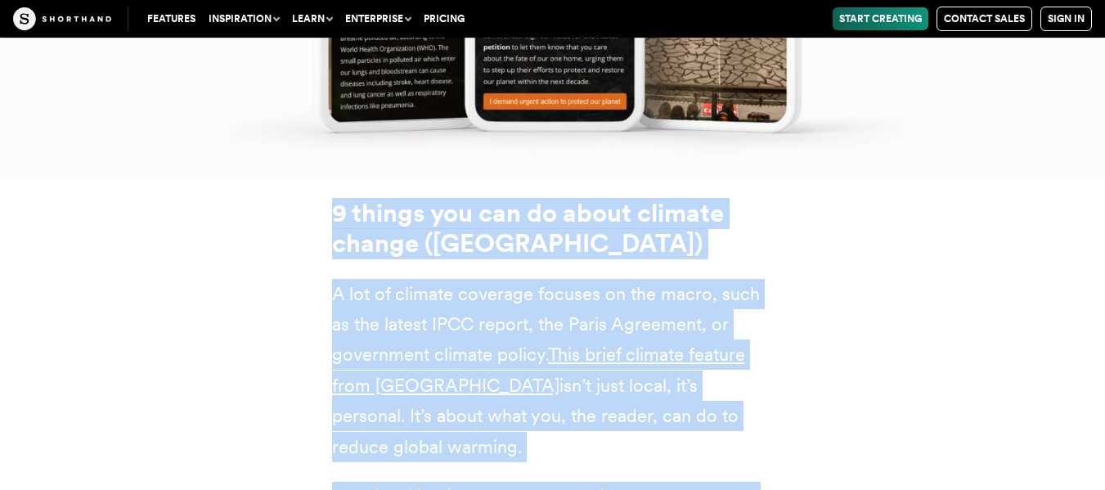
scroll to position [18836, 0]
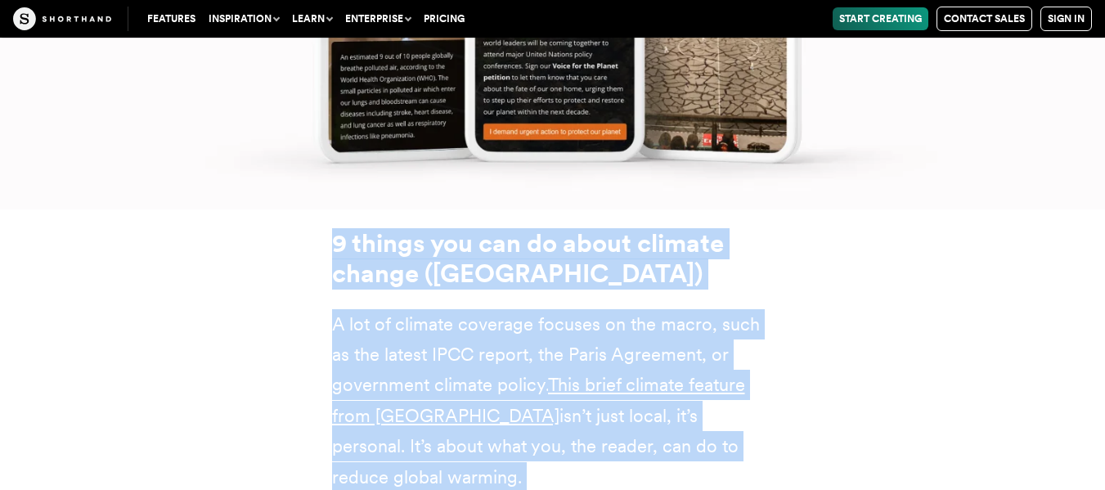
click at [406, 228] on strong "9 things you can do about climate change ([GEOGRAPHIC_DATA])" at bounding box center [528, 258] width 392 height 61
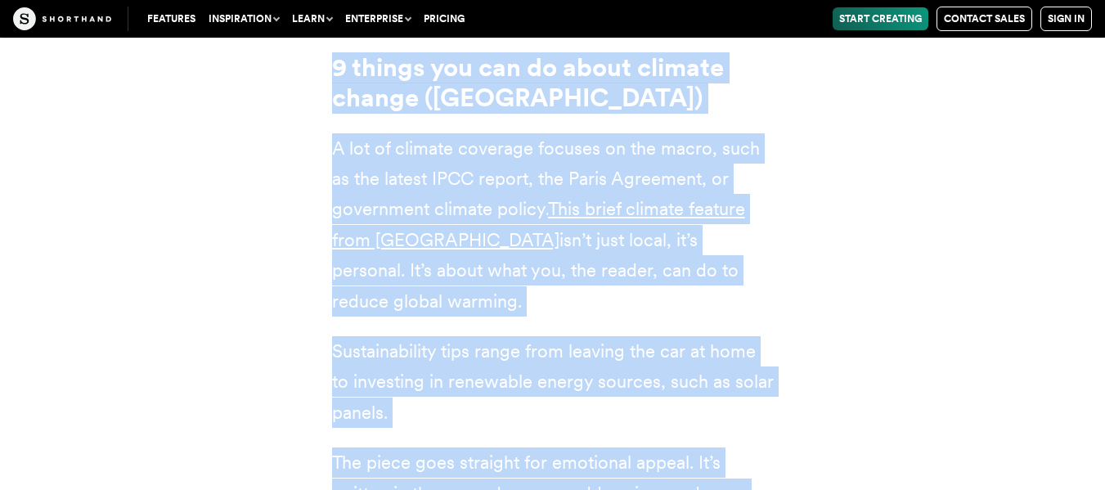
scroll to position [19139, 0]
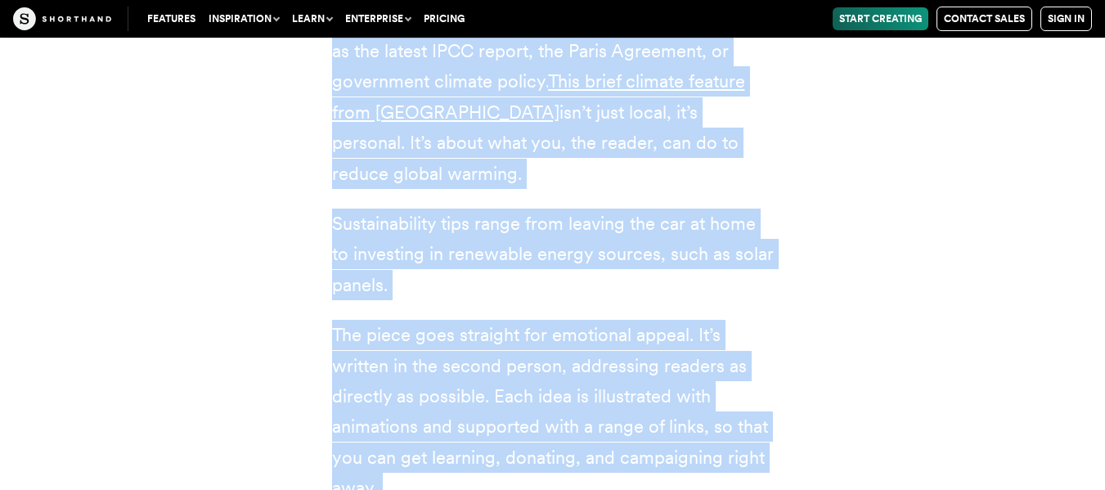
drag, startPoint x: 323, startPoint y: 57, endPoint x: 447, endPoint y: 347, distance: 315.7
copy article "9 things you can do about climate change (Imperial College [GEOGRAPHIC_DATA]) A…"
click at [495, 320] on p "The piece goes straight for emotional appeal. It’s written in the second person…" at bounding box center [552, 411] width 441 height 183
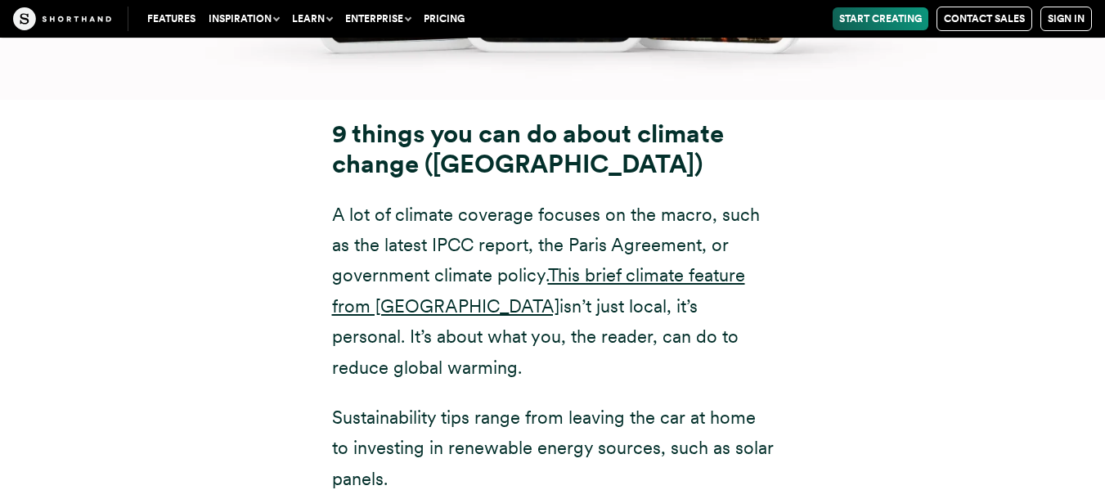
scroll to position [18910, 0]
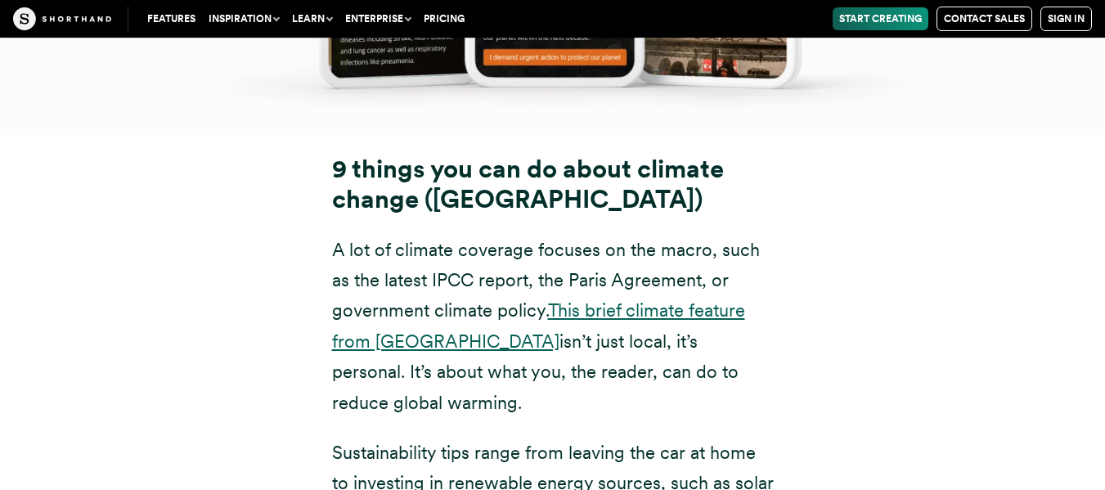
click at [585, 299] on link "This brief climate feature from [GEOGRAPHIC_DATA]" at bounding box center [538, 325] width 413 height 52
